Goal: Navigation & Orientation: Find specific page/section

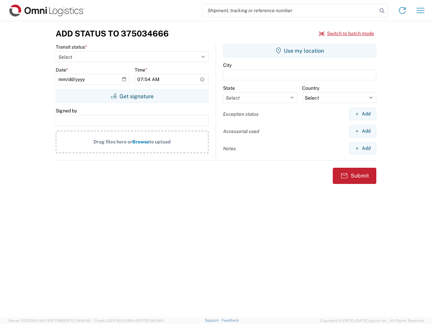
click at [290, 10] on input "search" at bounding box center [290, 10] width 175 height 13
click at [382, 11] on icon at bounding box center [382, 10] width 9 height 9
click at [403, 10] on icon at bounding box center [402, 10] width 11 height 11
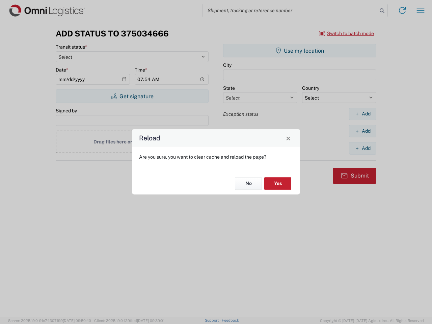
click at [421, 10] on div "Reload Are you sure, you want to clear cache and reload the page? No Yes" at bounding box center [216, 162] width 432 height 324
click at [347, 33] on div "Reload Are you sure, you want to clear cache and reload the page? No Yes" at bounding box center [216, 162] width 432 height 324
click at [132, 96] on div "Reload Are you sure, you want to clear cache and reload the page? No Yes" at bounding box center [216, 162] width 432 height 324
click at [300, 51] on div "Reload Are you sure, you want to clear cache and reload the page? No Yes" at bounding box center [216, 162] width 432 height 324
click at [363, 114] on div "Reload Are you sure, you want to clear cache and reload the page? No Yes" at bounding box center [216, 162] width 432 height 324
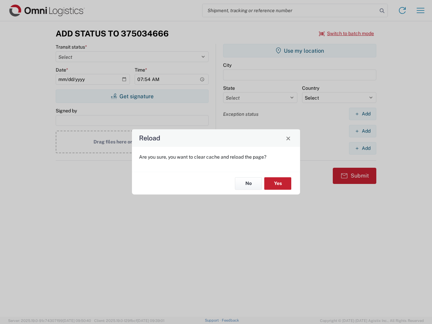
click at [363, 131] on div "Reload Are you sure, you want to clear cache and reload the page? No Yes" at bounding box center [216, 162] width 432 height 324
click at [363, 148] on div "Reload Are you sure, you want to clear cache and reload the page? No Yes" at bounding box center [216, 162] width 432 height 324
